Goal: Information Seeking & Learning: Find specific fact

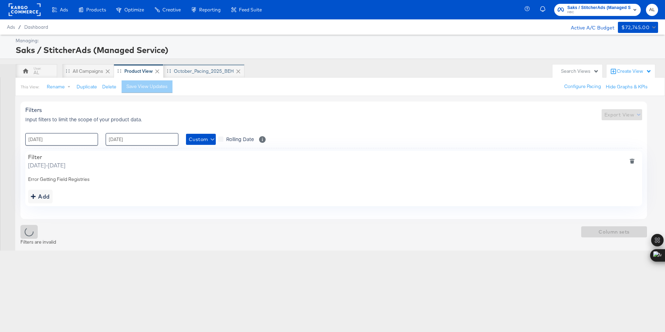
click at [197, 75] on div "October_Pacing_2025_BEH" at bounding box center [203, 71] width 81 height 14
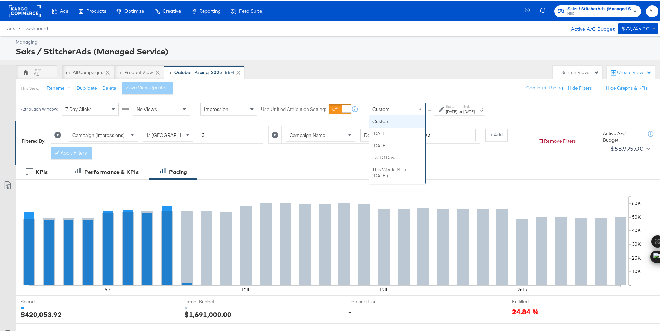
click at [393, 109] on div "Custom" at bounding box center [397, 108] width 56 height 12
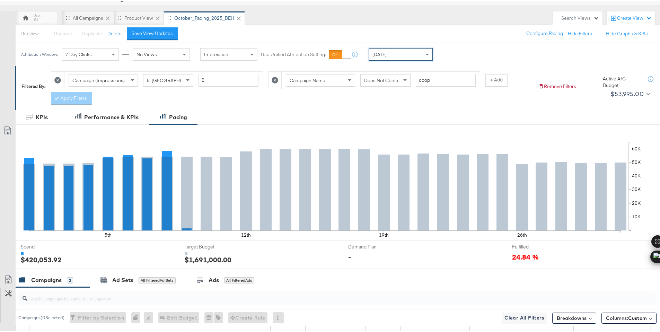
scroll to position [181, 0]
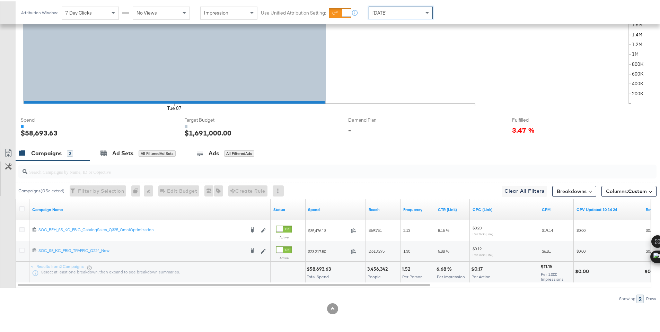
click at [320, 269] on div "$58,693.63" at bounding box center [319, 267] width 26 height 7
copy div "58,693.63"
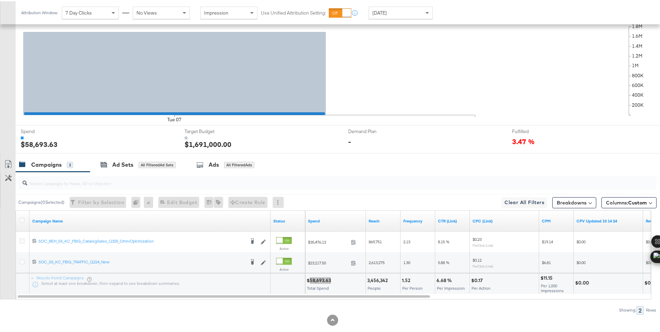
scroll to position [0, 0]
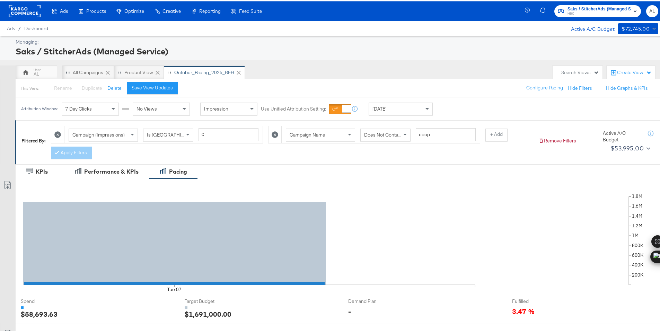
click at [25, 11] on rect at bounding box center [25, 9] width 32 height 12
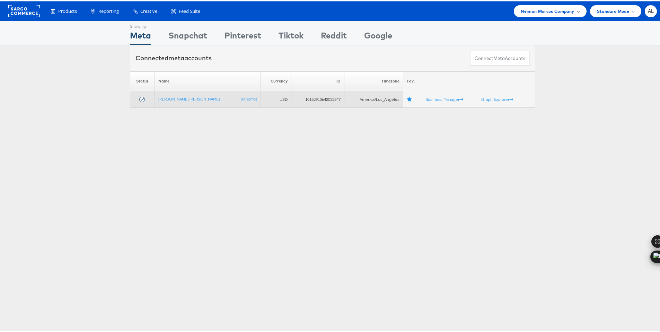
click at [174, 100] on td "Neiman Marcus (rename)" at bounding box center [208, 98] width 106 height 17
click at [178, 98] on link "[PERSON_NAME] [PERSON_NAME]" at bounding box center [188, 97] width 61 height 5
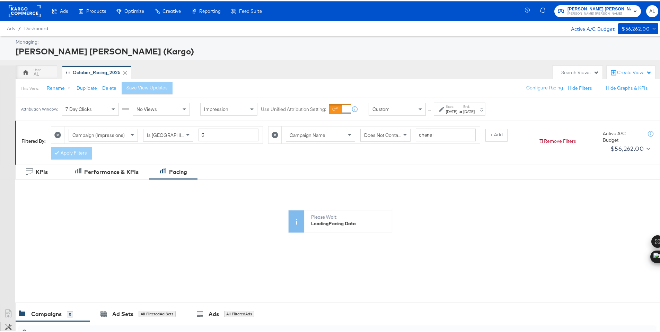
click at [407, 108] on div "Custom" at bounding box center [397, 108] width 56 height 12
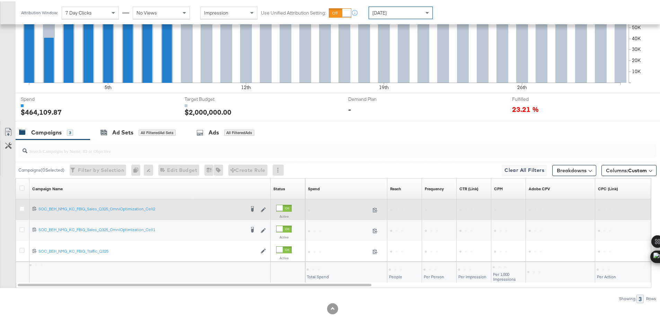
scroll to position [202, 0]
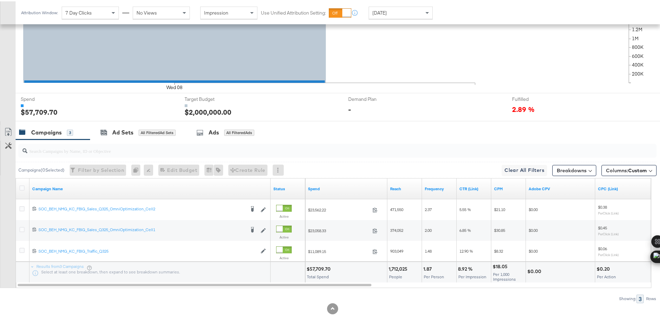
click at [318, 267] on div "$57,709.70" at bounding box center [319, 267] width 26 height 7
copy div "57,709.70"
click at [390, 12] on div "Today" at bounding box center [400, 12] width 63 height 12
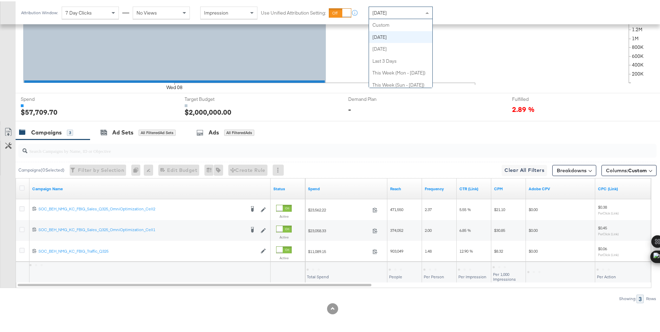
scroll to position [12, 0]
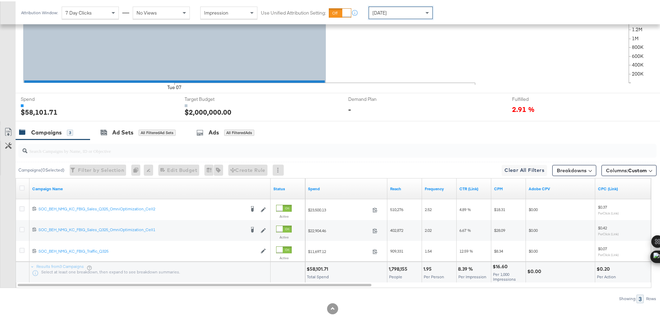
click at [318, 268] on div "$58,101.71" at bounding box center [318, 267] width 24 height 7
copy div "58,101.71"
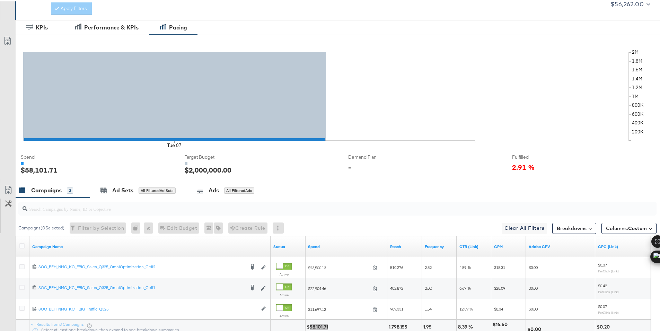
scroll to position [0, 0]
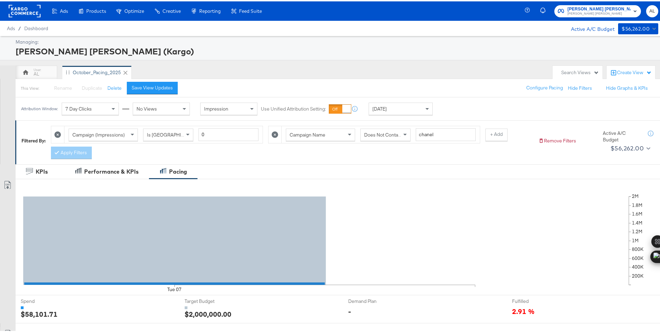
click at [21, 11] on rect at bounding box center [25, 9] width 32 height 12
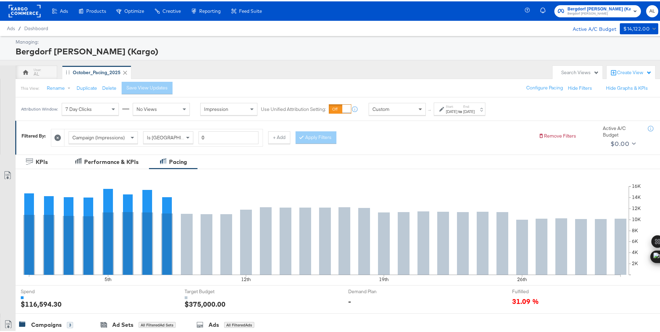
click at [417, 110] on span at bounding box center [421, 108] width 9 height 12
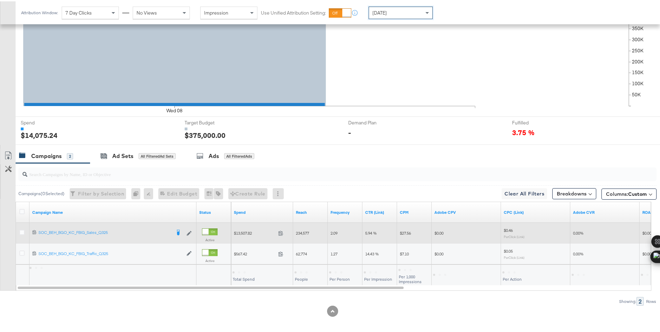
scroll to position [171, 0]
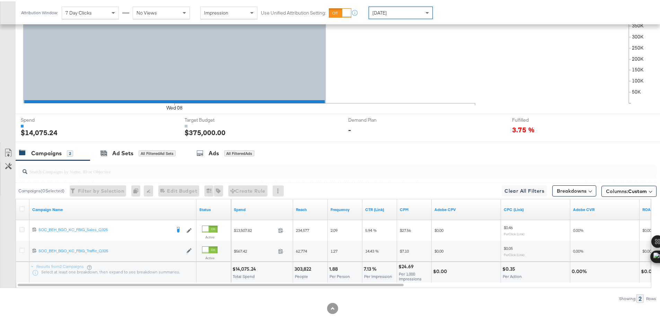
click at [240, 269] on div "$14,075.24" at bounding box center [245, 267] width 26 height 7
copy div "14,075.24"
click at [415, 9] on div "[DATE]" at bounding box center [400, 12] width 63 height 12
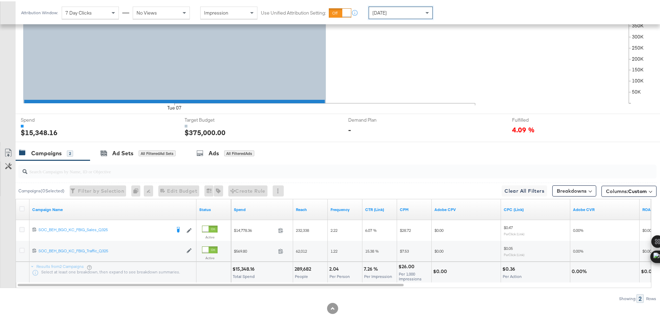
click at [240, 268] on div "$15,348.16" at bounding box center [244, 267] width 24 height 7
copy div "15,348.16"
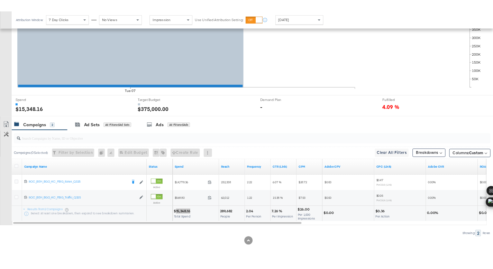
scroll to position [171, 0]
